Goal: Information Seeking & Learning: Learn about a topic

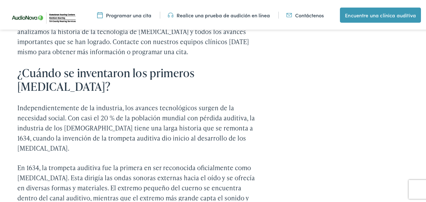
scroll to position [423, 0]
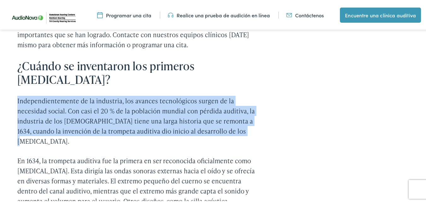
drag, startPoint x: 16, startPoint y: 74, endPoint x: 248, endPoint y: 113, distance: 235.3
copy font "Independientemente de la industria, los avances tecnológicos surgen de la neces…"
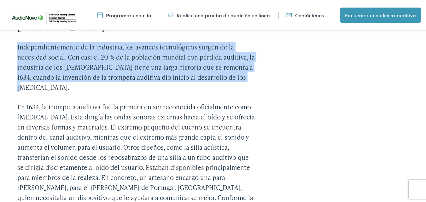
scroll to position [484, 0]
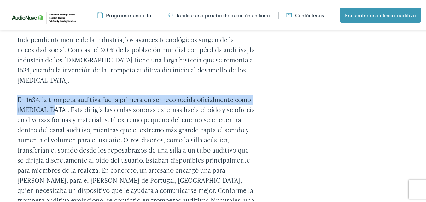
drag, startPoint x: 18, startPoint y: 72, endPoint x: 46, endPoint y: 86, distance: 31.5
click at [46, 94] on font "En 1634, la trompeta auditiva fue la primera en ser reconocida oficialmente com…" at bounding box center [135, 154] width 237 height 120
copy font "En 1634, la trompeta auditiva fue la primera en ser reconocida oficialmente com…"
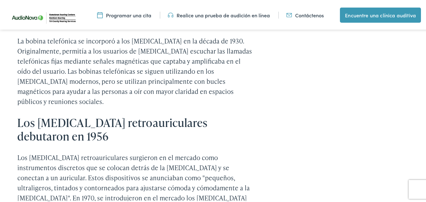
scroll to position [828, 0]
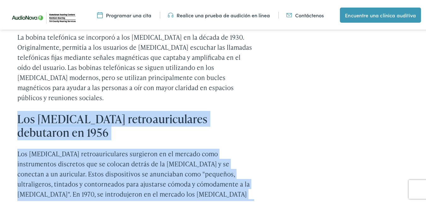
drag, startPoint x: 17, startPoint y: 61, endPoint x: 245, endPoint y: 157, distance: 247.6
click at [245, 157] on div "La evolución de la tecnología de los [MEDICAL_DATA] ¿Sientes curiosidad por la …" at bounding box center [136, 187] width 238 height 1469
copy div "Los [MEDICAL_DATA] retroauriculares debutaron en 1956 Los [MEDICAL_DATA] retroa…"
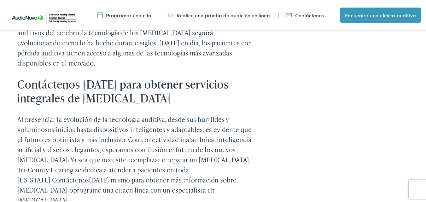
scroll to position [1561, 0]
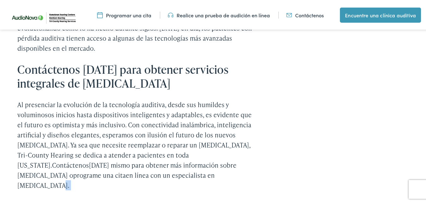
drag, startPoint x: 426, startPoint y: 152, endPoint x: 424, endPoint y: 122, distance: 30.0
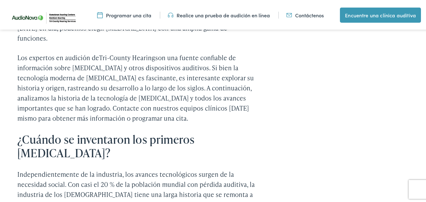
scroll to position [354, 0]
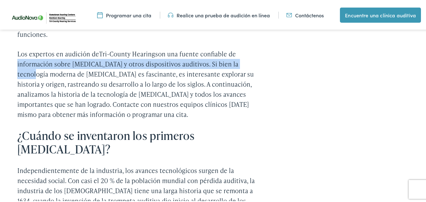
drag, startPoint x: 425, startPoint y: 42, endPoint x: 426, endPoint y: 48, distance: 6.3
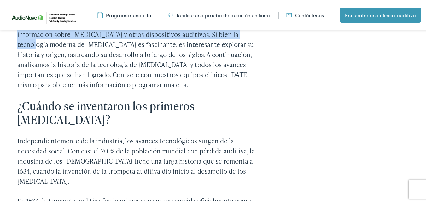
scroll to position [394, 0]
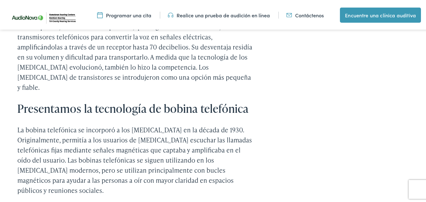
scroll to position [739, 0]
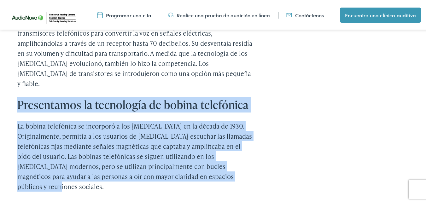
drag, startPoint x: 17, startPoint y: 59, endPoint x: 248, endPoint y: 132, distance: 241.7
copy div "Presentamos la tecnología de bobina telefónica La bobina telefónica se incorpor…"
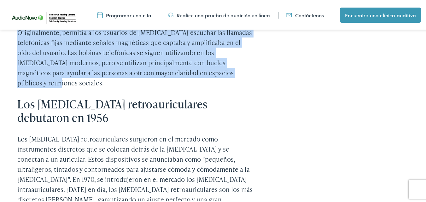
scroll to position [839, 0]
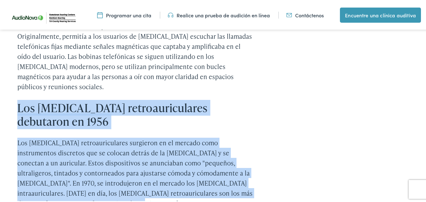
drag, startPoint x: 16, startPoint y: 52, endPoint x: 229, endPoint y: 149, distance: 233.7
click at [229, 149] on div "Inicio / Blog Una breve historia de los [MEDICAL_DATA] [DATE] – Lectura de 5,5 …" at bounding box center [215, 110] width 431 height 1792
copy div "Los [MEDICAL_DATA] retroauriculares debutaron en 1956 Los [MEDICAL_DATA] retroa…"
click at [293, 126] on div "La evolución de la tecnología de los [MEDICAL_DATA] ¿Sientes curiosidad por la …" at bounding box center [215, 176] width 396 height 1469
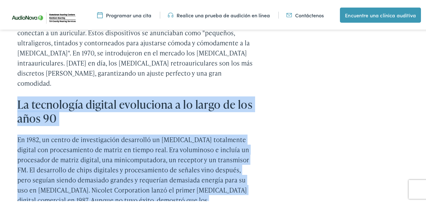
scroll to position [995, 0]
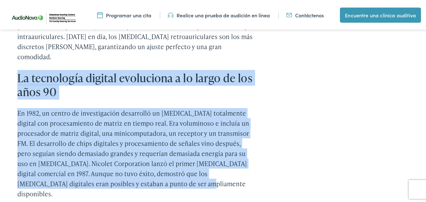
drag, startPoint x: 18, startPoint y: 167, endPoint x: 194, endPoint y: 119, distance: 182.6
click at [194, 119] on div "La evolución de la tecnología de los [MEDICAL_DATA] ¿Sientes curiosidad por la …" at bounding box center [136, 19] width 238 height 1469
copy div "La tecnología digital evoluciona a lo largo de los años 90 En 1982, un centro d…"
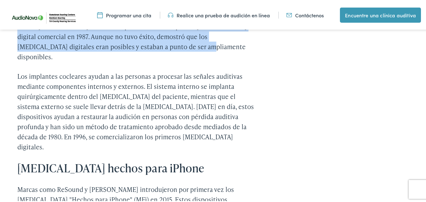
scroll to position [1169, 0]
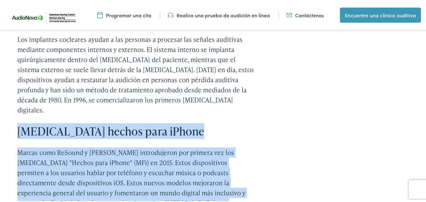
drag, startPoint x: 19, startPoint y: 44, endPoint x: 223, endPoint y: 115, distance: 216.3
copy div "[MEDICAL_DATA] hechos para iPhone Marcas como ReSound y [PERSON_NAME] introduje…"
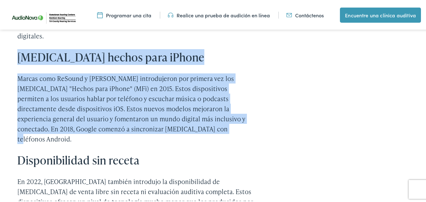
scroll to position [1233, 0]
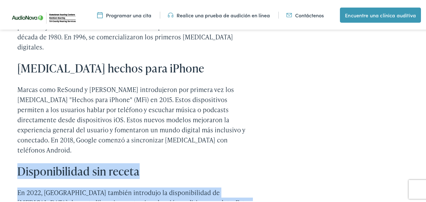
drag, startPoint x: 17, startPoint y: 69, endPoint x: 244, endPoint y: 173, distance: 249.5
drag, startPoint x: 244, startPoint y: 173, endPoint x: 218, endPoint y: 171, distance: 25.9
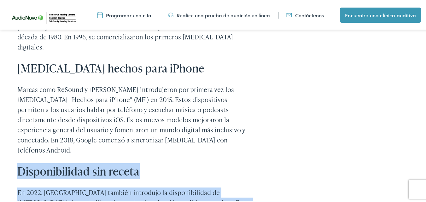
copy div "Disponibilidad sin receta En 2022, [GEOGRAPHIC_DATA] también introdujo la dispo…"
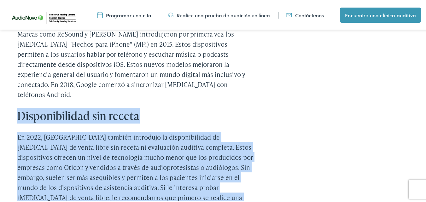
scroll to position [1362, 0]
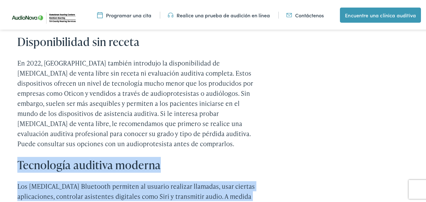
drag, startPoint x: 17, startPoint y: 63, endPoint x: 244, endPoint y: 147, distance: 241.6
copy div "Tecnología auditiva moderna Los [MEDICAL_DATA] Bluetooth permiten al usuario re…"
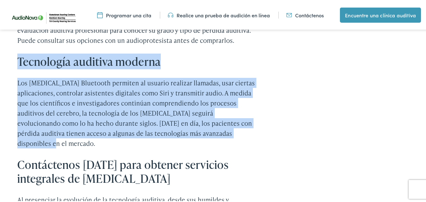
scroll to position [1458, 0]
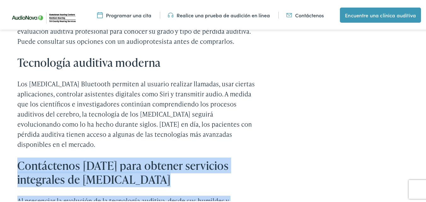
drag, startPoint x: 17, startPoint y: 74, endPoint x: 260, endPoint y: 196, distance: 271.8
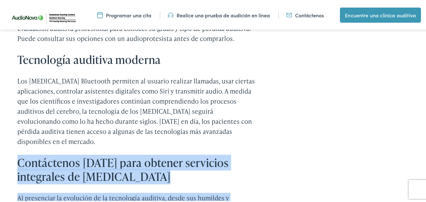
drag, startPoint x: 260, startPoint y: 196, endPoint x: 242, endPoint y: 172, distance: 30.3
copy div "Contáctenos [DATE] para obtener servicios integrales de [MEDICAL_DATA] Al prese…"
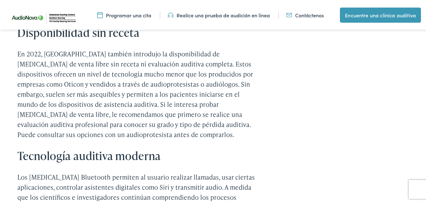
scroll to position [1404, 0]
